Goal: Task Accomplishment & Management: Use online tool/utility

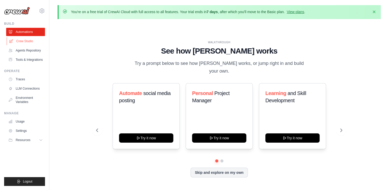
click at [24, 39] on link "Crew Studio" at bounding box center [26, 41] width 39 height 8
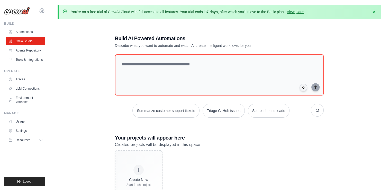
click at [24, 39] on link "Crew Studio" at bounding box center [25, 41] width 39 height 8
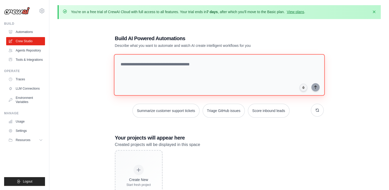
click at [183, 65] on textarea at bounding box center [219, 75] width 211 height 42
type textarea "*"
paste textarea "**********"
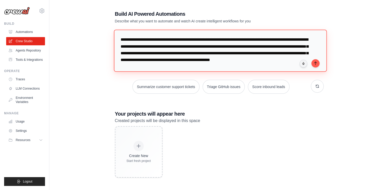
scroll to position [28, 0]
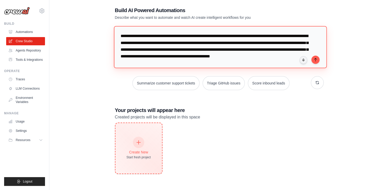
type textarea "**********"
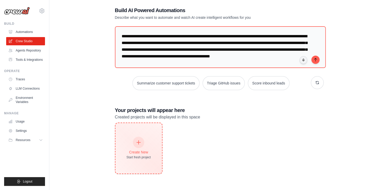
click at [138, 144] on div at bounding box center [138, 142] width 11 height 11
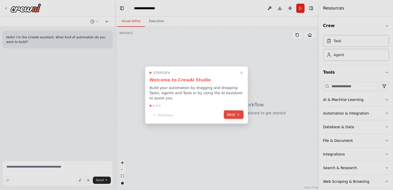
click at [237, 113] on icon at bounding box center [239, 114] width 4 height 4
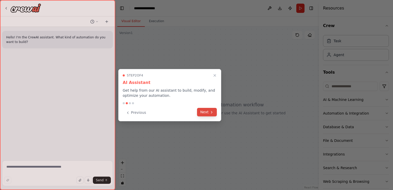
click at [205, 113] on button "Next" at bounding box center [207, 112] width 20 height 8
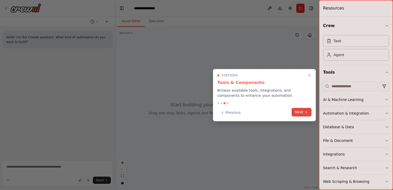
click at [301, 113] on button "Next" at bounding box center [302, 112] width 20 height 8
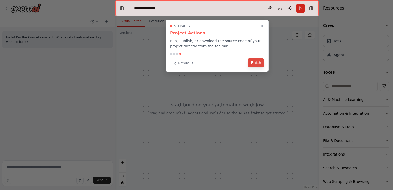
click at [260, 62] on button "Finish" at bounding box center [256, 62] width 16 height 8
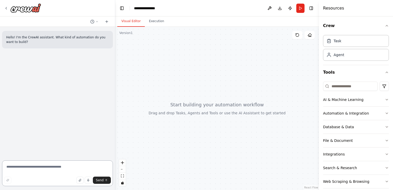
click at [67, 170] on textarea at bounding box center [57, 173] width 111 height 26
paste textarea "**********"
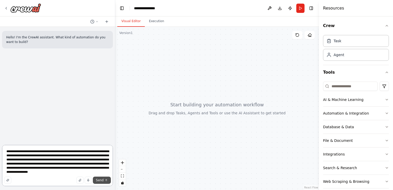
type textarea "**********"
click at [103, 180] on span "Send" at bounding box center [100, 180] width 8 height 4
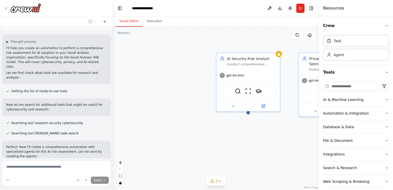
scroll to position [68, 0]
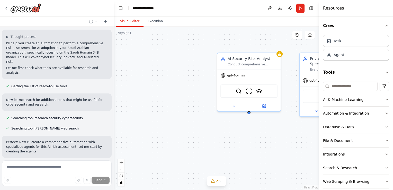
drag, startPoint x: 113, startPoint y: 125, endPoint x: 114, endPoint y: 145, distance: 20.1
click at [114, 145] on div "Hello! I'm the CrewAI assistant. What kind of automation do you want to build? …" at bounding box center [196, 95] width 393 height 190
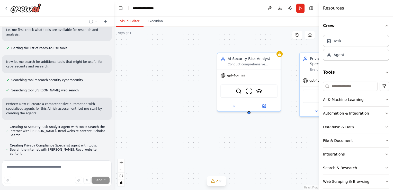
scroll to position [120, 0]
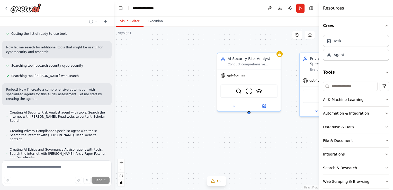
click at [119, 159] on div "AI Security Risk Analyst Conduct comprehensive security risk assessment for the…" at bounding box center [216, 108] width 205 height 163
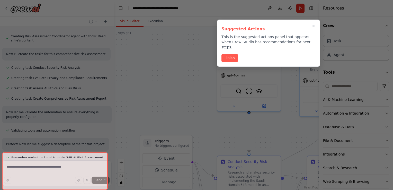
scroll to position [264, 0]
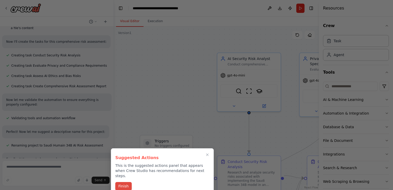
click at [125, 182] on button "Finish" at bounding box center [123, 186] width 16 height 8
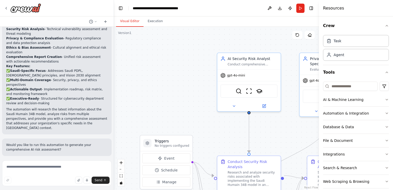
scroll to position [469, 0]
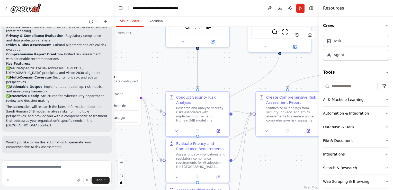
drag, startPoint x: 274, startPoint y: 133, endPoint x: 222, endPoint y: 68, distance: 82.6
click at [222, 68] on div ".deletable-edge-delete-btn { width: 20px; height: 20px; border: 0px solid #ffff…" at bounding box center [216, 108] width 205 height 163
click at [77, 183] on button "Run Automation" at bounding box center [56, 187] width 101 height 8
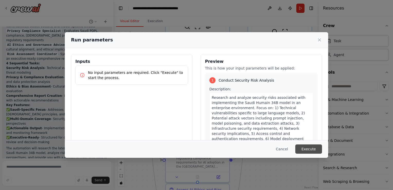
click at [307, 146] on button "Execute" at bounding box center [308, 148] width 27 height 9
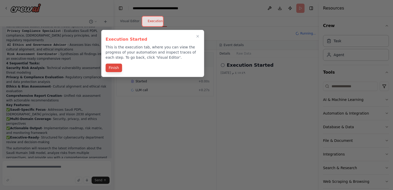
click at [115, 67] on button "Finish" at bounding box center [114, 68] width 16 height 8
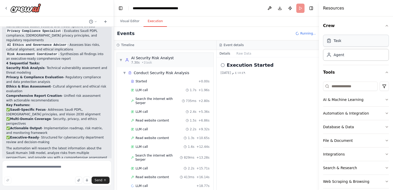
click at [373, 41] on div "Task" at bounding box center [356, 41] width 66 height 12
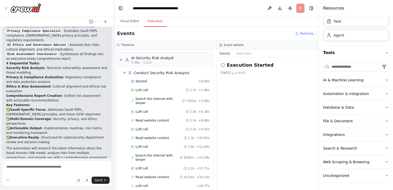
scroll to position [17, 0]
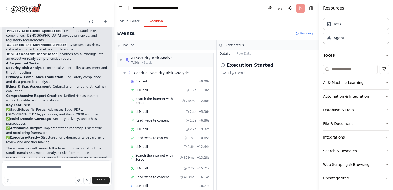
click at [329, 9] on h4 "Resources" at bounding box center [333, 8] width 21 height 6
drag, startPoint x: 329, startPoint y: 9, endPoint x: 241, endPoint y: 9, distance: 87.8
click at [241, 9] on header "**********" at bounding box center [216, 8] width 205 height 16
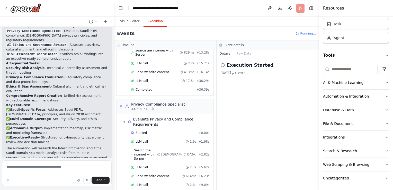
scroll to position [110, 0]
drag, startPoint x: 223, startPoint y: 189, endPoint x: 246, endPoint y: 113, distance: 78.7
click at [246, 113] on div "Execution Started ٣‏/١٠‏/٢٠٢٥ ٤:١٧:٤٩ م" at bounding box center [268, 123] width 103 height 133
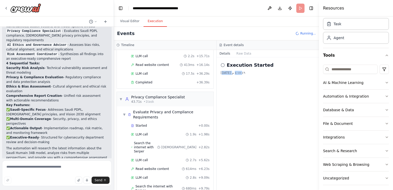
scroll to position [119, 0]
click at [246, 113] on div "Execution Started ٣‏/١٠‏/٢٠٢٥ ٤:١٧:٤٩ م" at bounding box center [268, 123] width 103 height 133
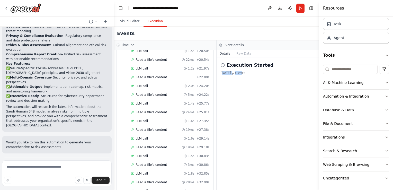
scroll to position [1061, 0]
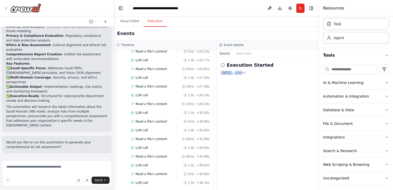
click at [262, 138] on div "Execution Started ٣‏/١٠‏/٢٠٢٥ ٤:١٧:٤٩ م" at bounding box center [268, 123] width 103 height 133
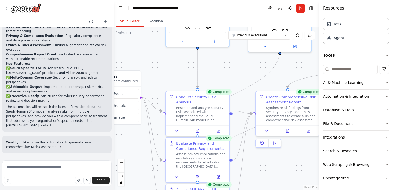
click at [130, 21] on button "Visual Editor" at bounding box center [130, 21] width 28 height 11
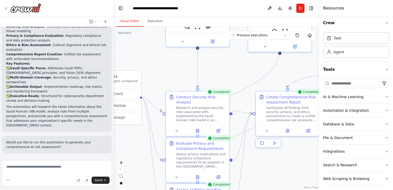
scroll to position [2, 0]
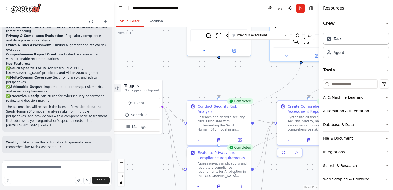
drag, startPoint x: 301, startPoint y: 60, endPoint x: 322, endPoint y: 69, distance: 23.3
click at [322, 69] on div "Hello! I'm the CrewAI assistant. What kind of automation do you want to build? …" at bounding box center [196, 95] width 393 height 190
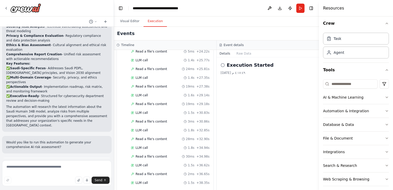
click at [161, 25] on button "Execution" at bounding box center [155, 21] width 23 height 11
click at [337, 43] on div "Task" at bounding box center [356, 38] width 66 height 12
click at [338, 53] on div "Agent" at bounding box center [339, 52] width 11 height 5
click at [281, 8] on button "Download" at bounding box center [280, 8] width 8 height 9
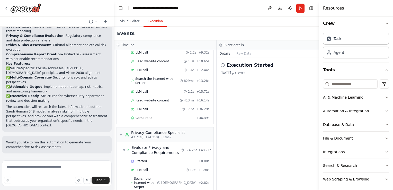
scroll to position [0, 0]
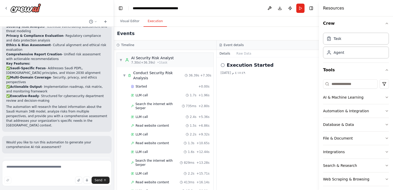
click at [237, 69] on div "Execution Started ٣‏/١٠‏/٢٠٢٥ ٤:١٧:٤٩ م" at bounding box center [268, 68] width 94 height 13
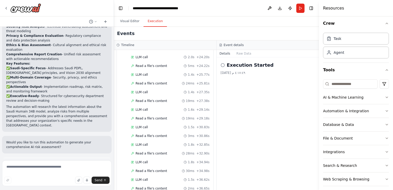
scroll to position [1061, 0]
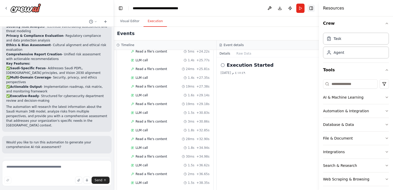
click at [311, 8] on button "Toggle Right Sidebar" at bounding box center [311, 8] width 7 height 7
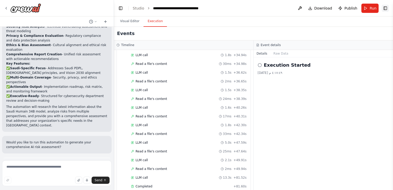
scroll to position [1045, 0]
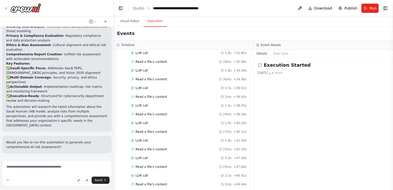
click at [386, 8] on button "Toggle Right Sidebar" at bounding box center [385, 8] width 7 height 7
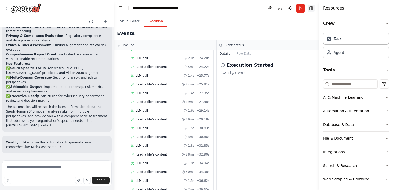
scroll to position [1061, 0]
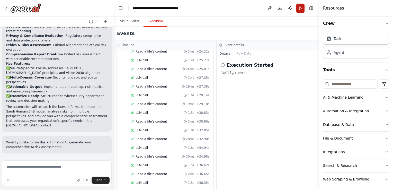
click at [300, 10] on button "Run" at bounding box center [301, 8] width 8 height 9
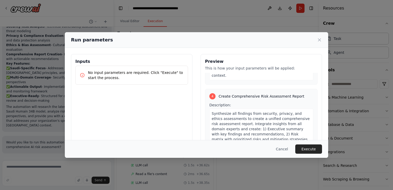
scroll to position [428, 0]
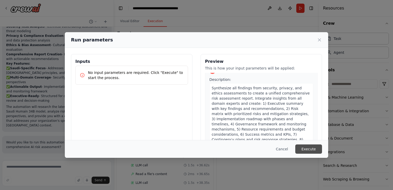
click at [313, 149] on button "Execute" at bounding box center [308, 148] width 27 height 9
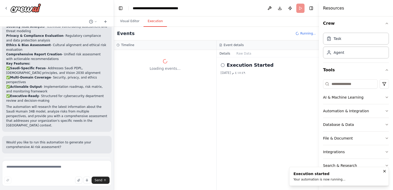
scroll to position [0, 0]
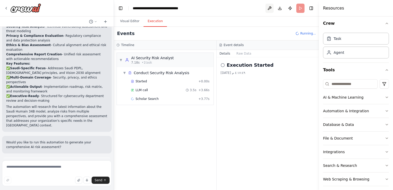
click at [271, 9] on button at bounding box center [270, 8] width 8 height 9
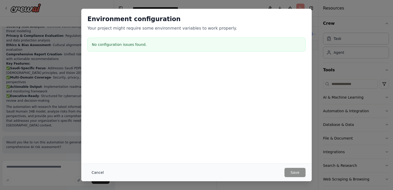
click at [101, 172] on button "Cancel" at bounding box center [98, 172] width 20 height 9
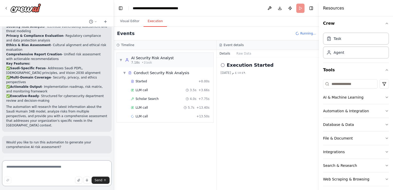
click at [65, 167] on textarea at bounding box center [57, 173] width 110 height 26
click at [382, 108] on button "Automation & Integration" at bounding box center [356, 110] width 66 height 13
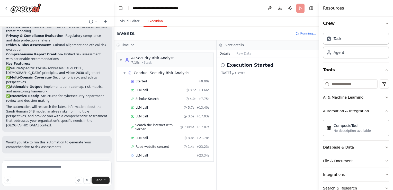
click at [385, 97] on icon "button" at bounding box center [387, 97] width 4 height 4
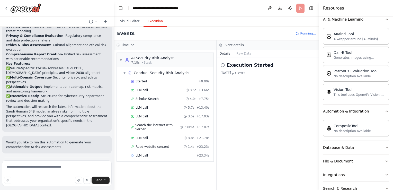
scroll to position [120, 0]
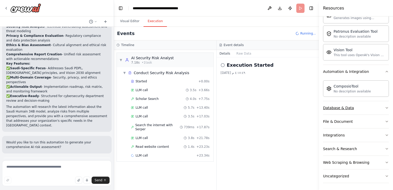
click at [385, 107] on icon "button" at bounding box center [387, 108] width 4 height 4
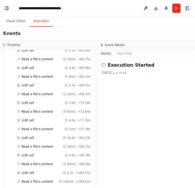
scroll to position [1161, 0]
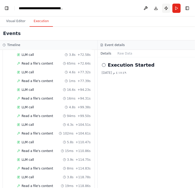
click at [168, 9] on button "Publish" at bounding box center [166, 8] width 8 height 9
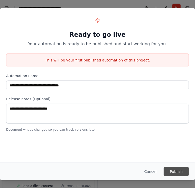
click at [175, 170] on button "Publish" at bounding box center [176, 171] width 25 height 9
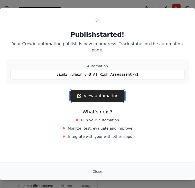
click at [112, 90] on link "View automation" at bounding box center [98, 96] width 54 height 12
